Goal: Transaction & Acquisition: Purchase product/service

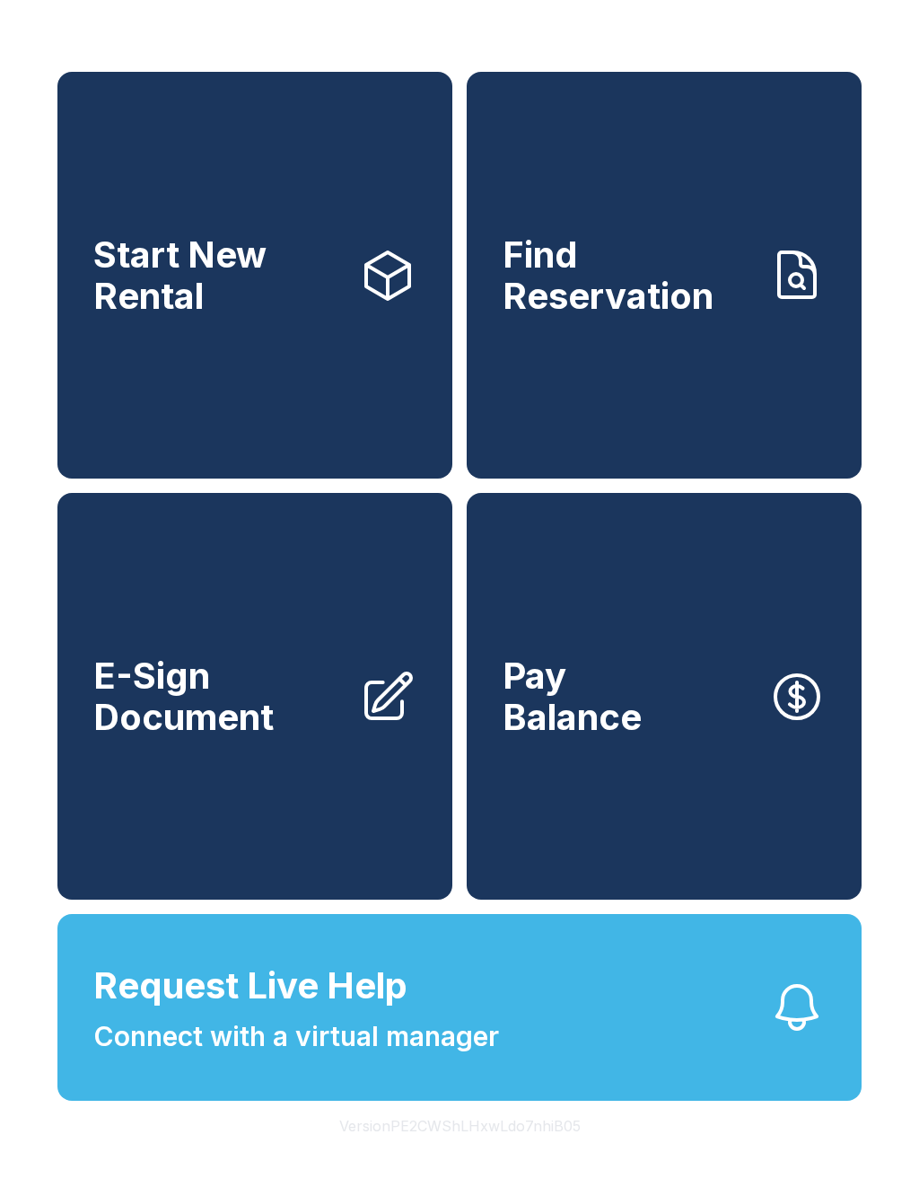
click at [692, 791] on link "Pay Balance" at bounding box center [664, 696] width 395 height 407
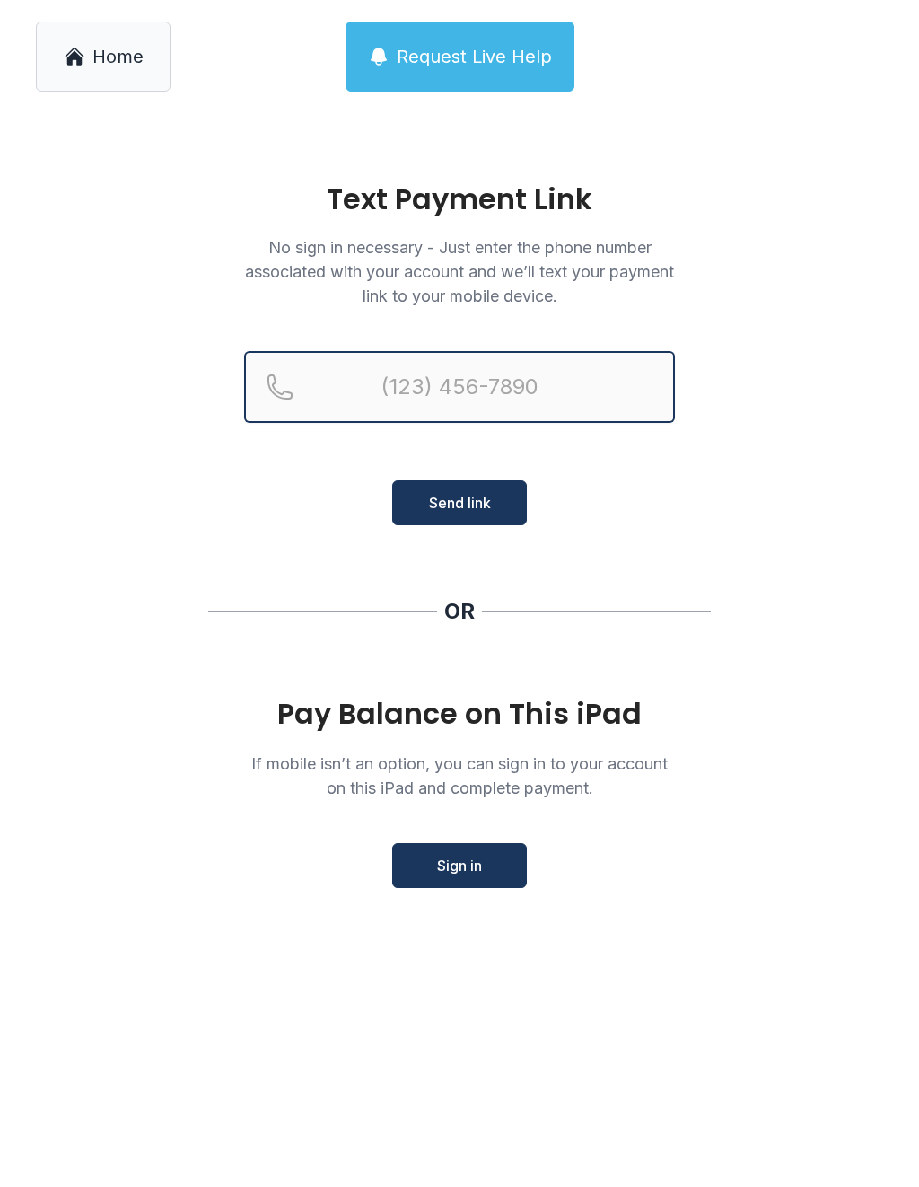
click at [617, 406] on input "Reservation phone number" at bounding box center [459, 387] width 431 height 72
type input "("
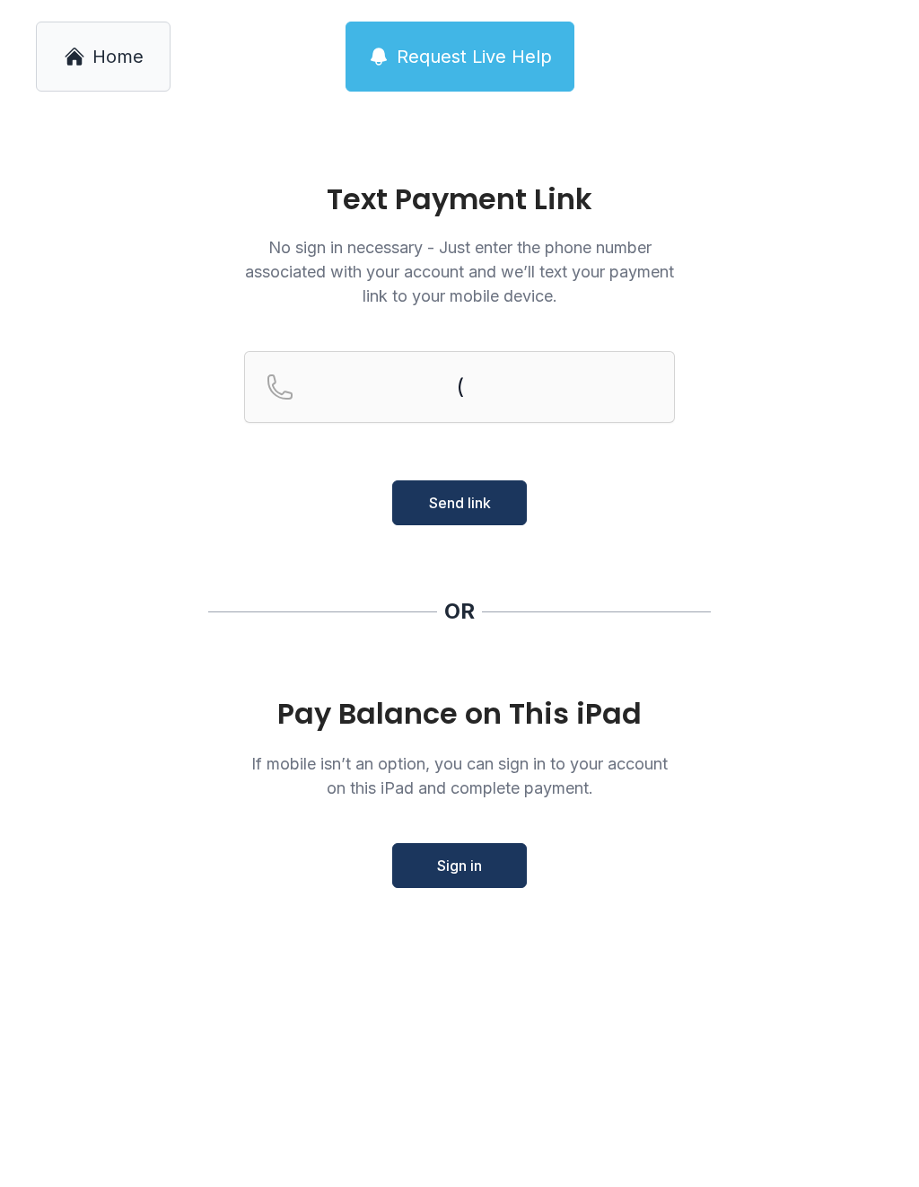
click at [847, 636] on main "Text Payment Link No sign in necessary - Just enter the phone number associated…" at bounding box center [459, 650] width 919 height 1074
click at [512, 860] on button "Sign in" at bounding box center [459, 865] width 135 height 45
click at [373, 380] on input "Reservation phone number" at bounding box center [459, 387] width 431 height 72
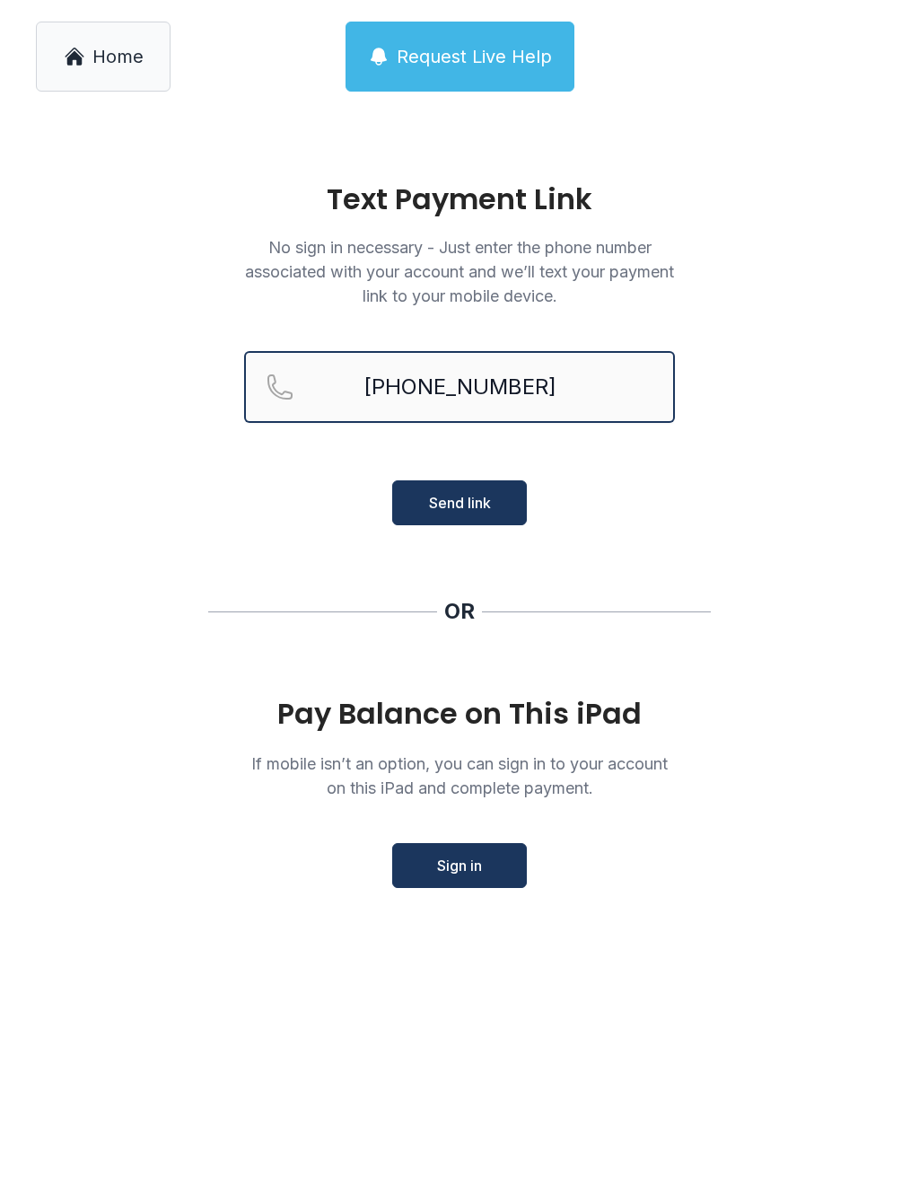
type input "[PHONE_NUMBER]"
click at [460, 503] on button "Send link" at bounding box center [459, 502] width 135 height 45
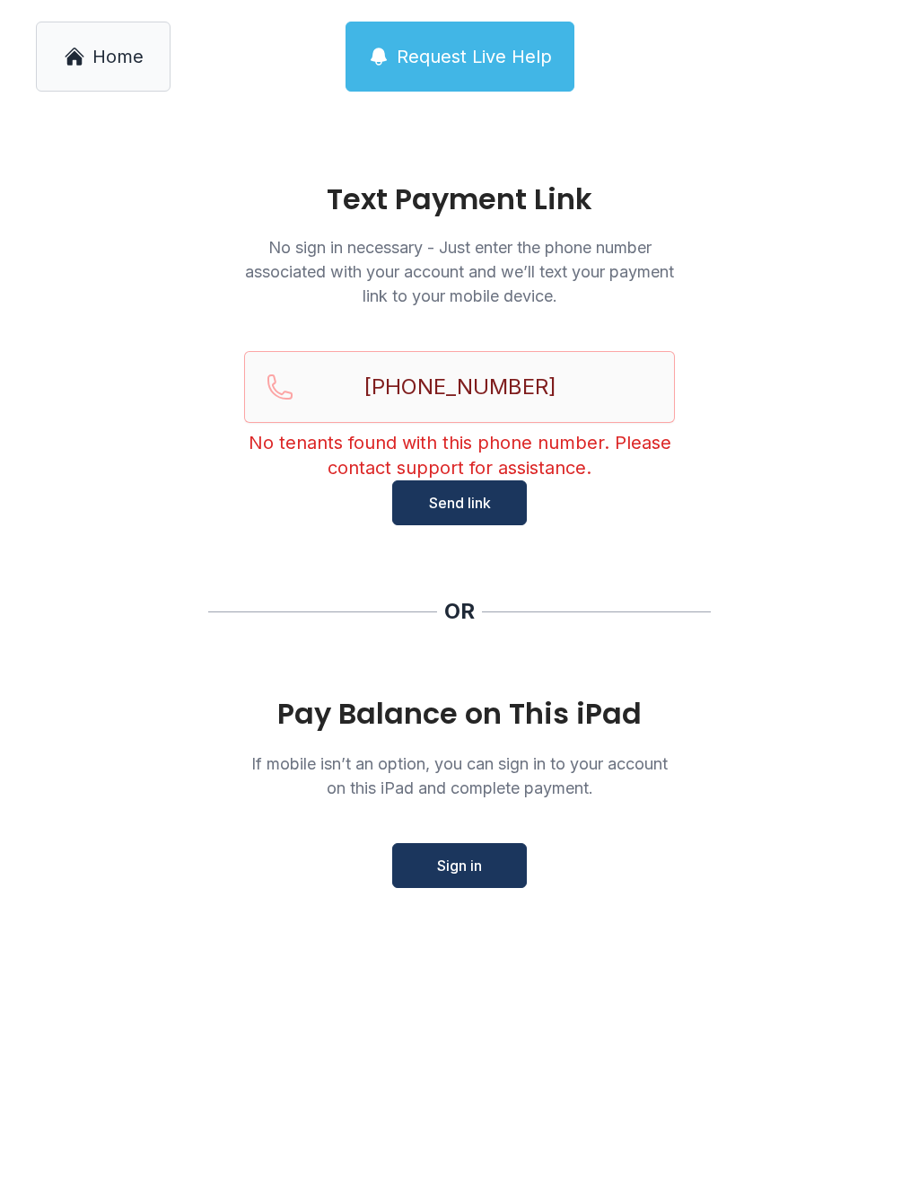
click at [451, 500] on span "Send link" at bounding box center [460, 503] width 62 height 22
click at [136, 54] on span "Home" at bounding box center [117, 56] width 51 height 25
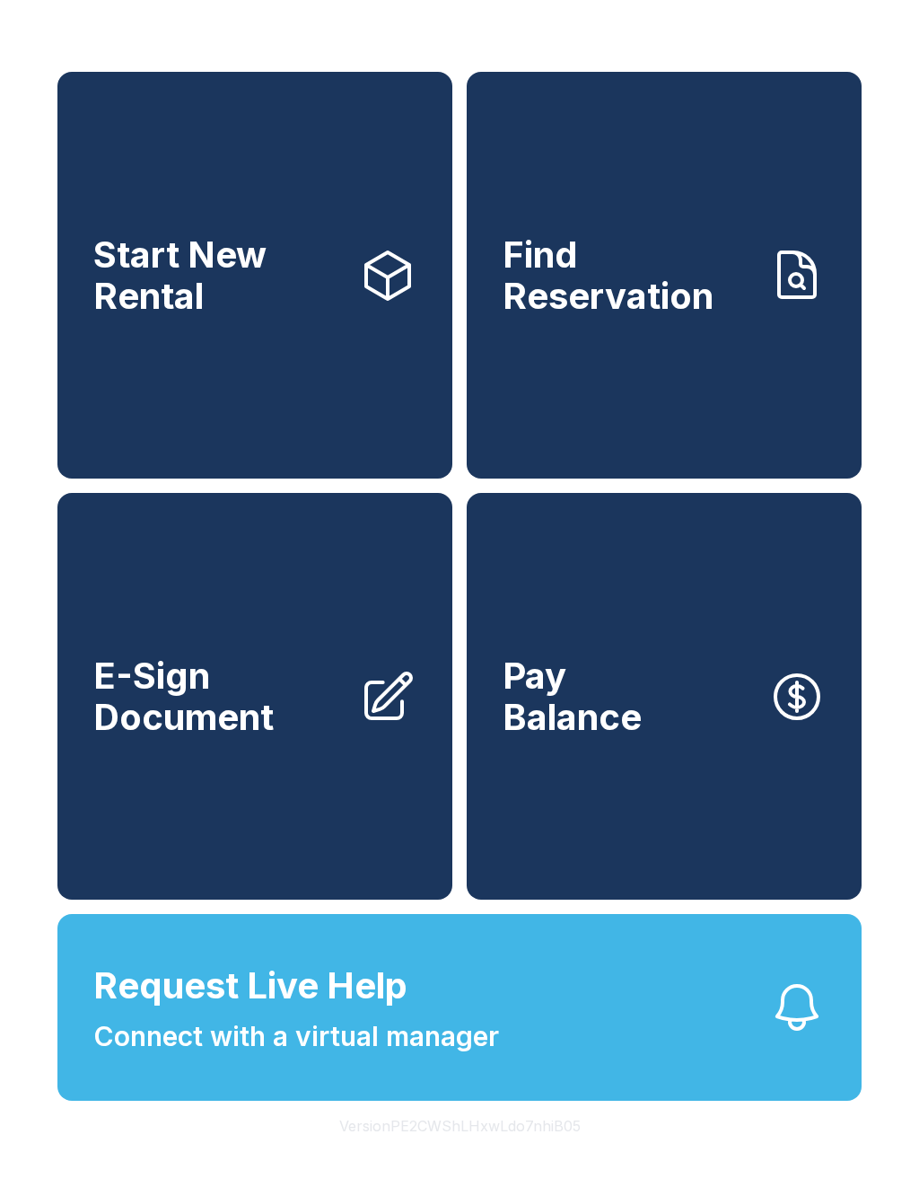
click at [136, 53] on div "Start New Rental Find Reservation E-Sign Document Pay Balance Request Live Help…" at bounding box center [459, 593] width 919 height 1187
click at [856, 30] on div "Start New Rental Find Reservation E-Sign Document Pay Balance Request Live Help…" at bounding box center [459, 593] width 919 height 1187
